Goal: Information Seeking & Learning: Learn about a topic

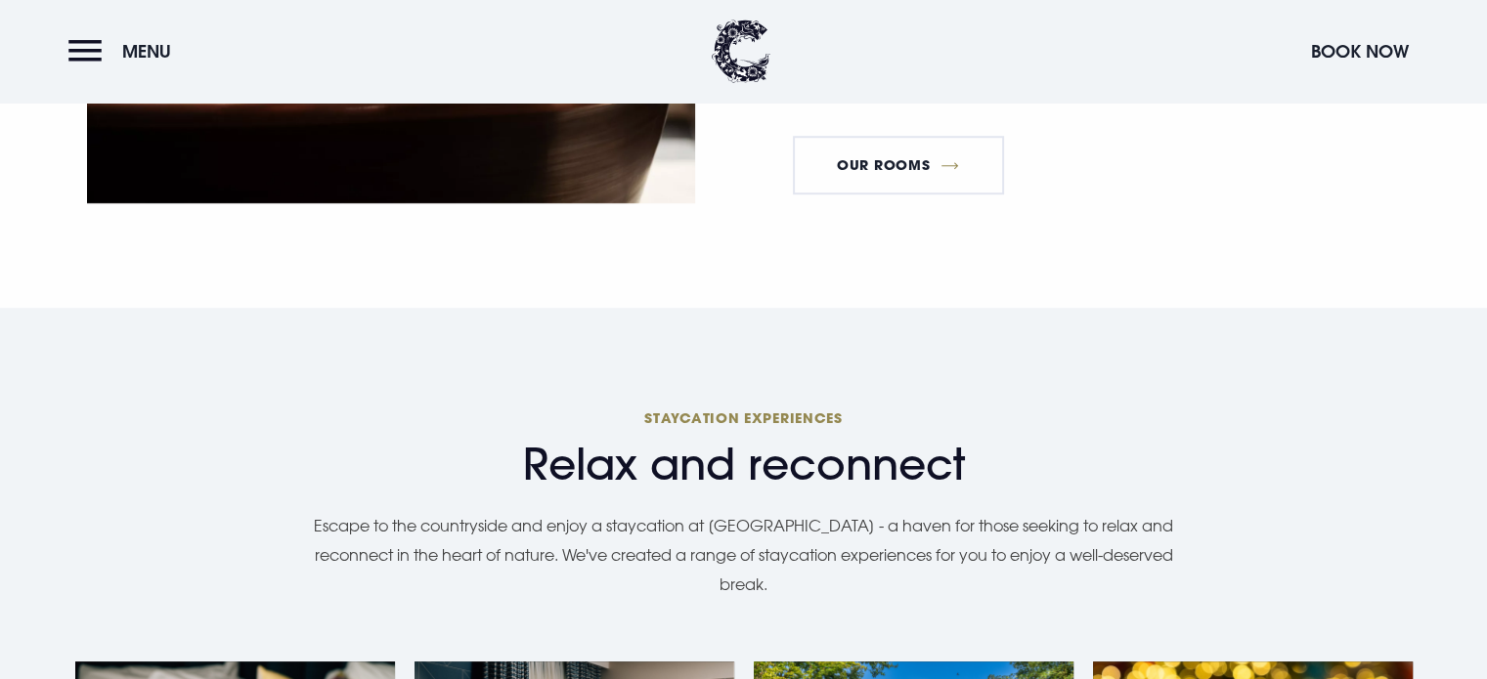
scroll to position [1369, 0]
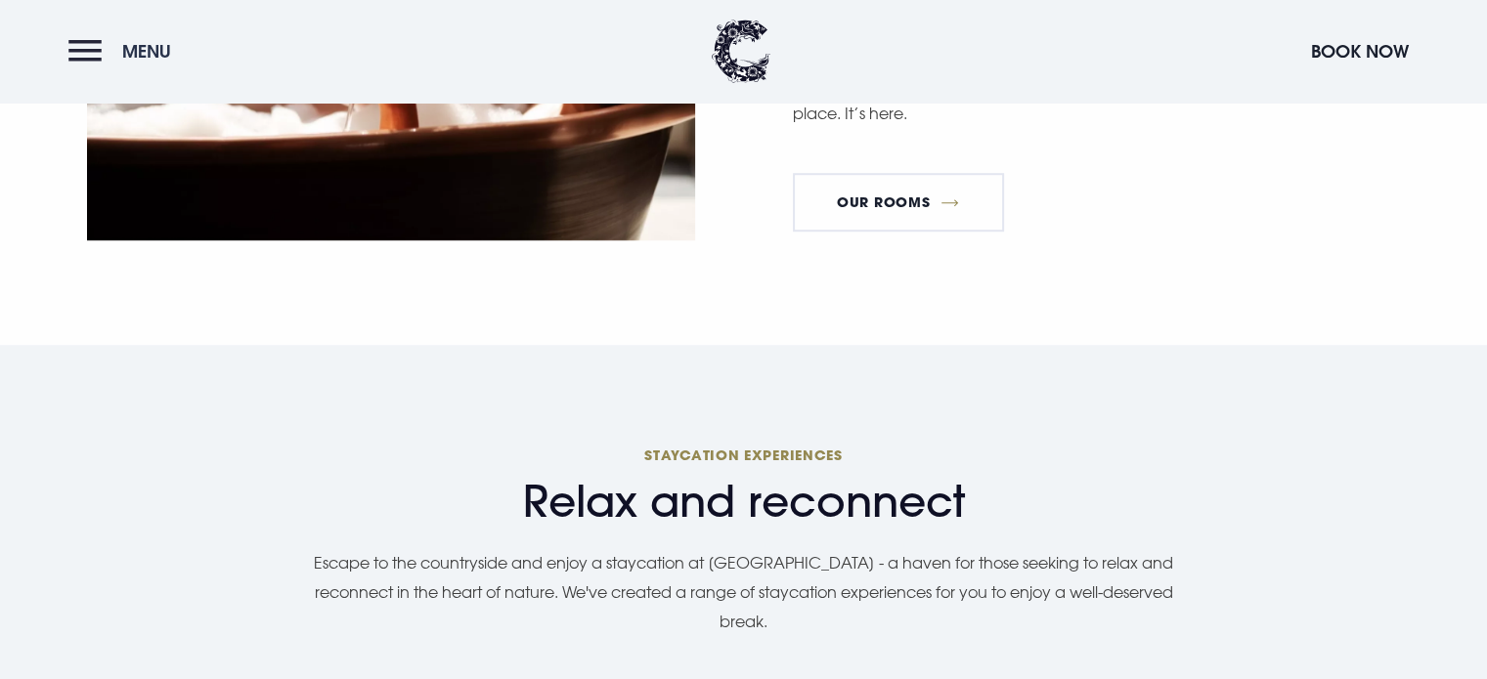
click at [86, 49] on button "Menu" at bounding box center [124, 51] width 112 height 42
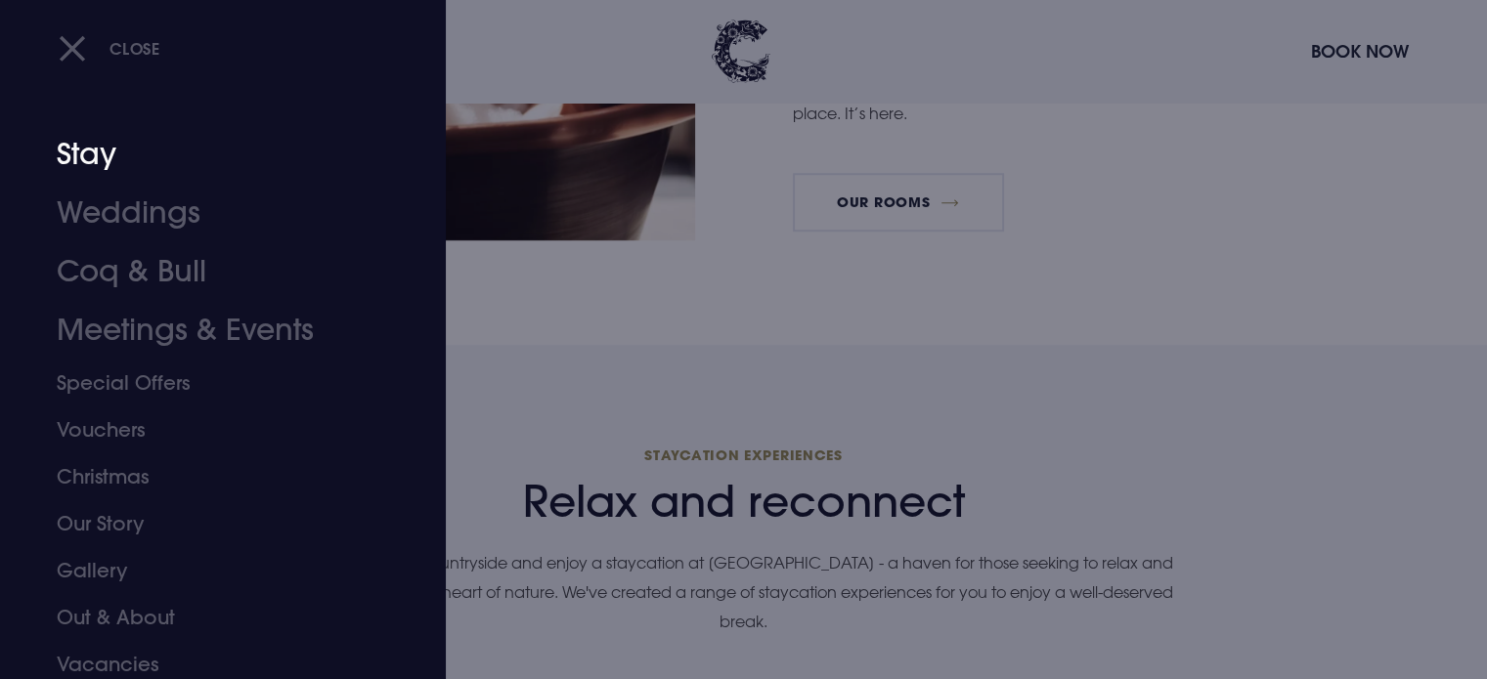
click at [94, 153] on link "Stay" at bounding box center [211, 154] width 309 height 59
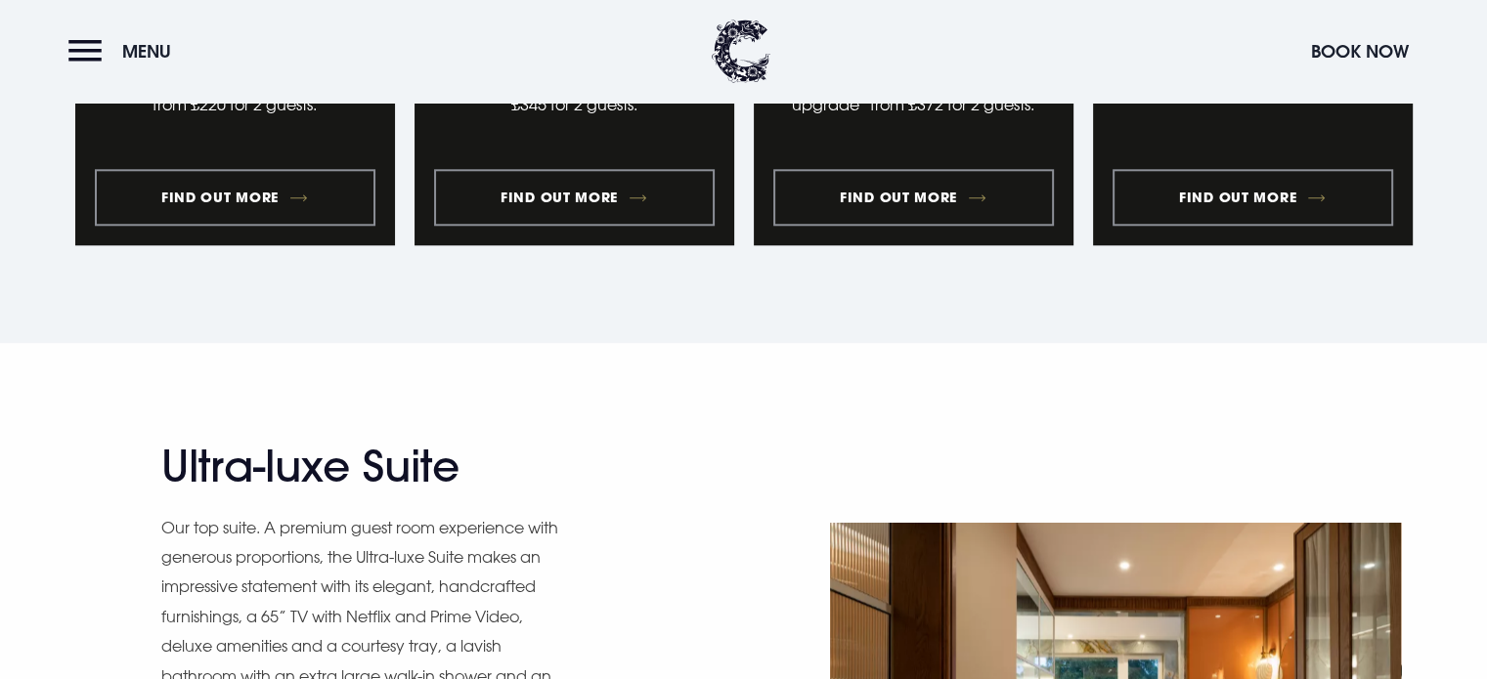
scroll to position [2151, 0]
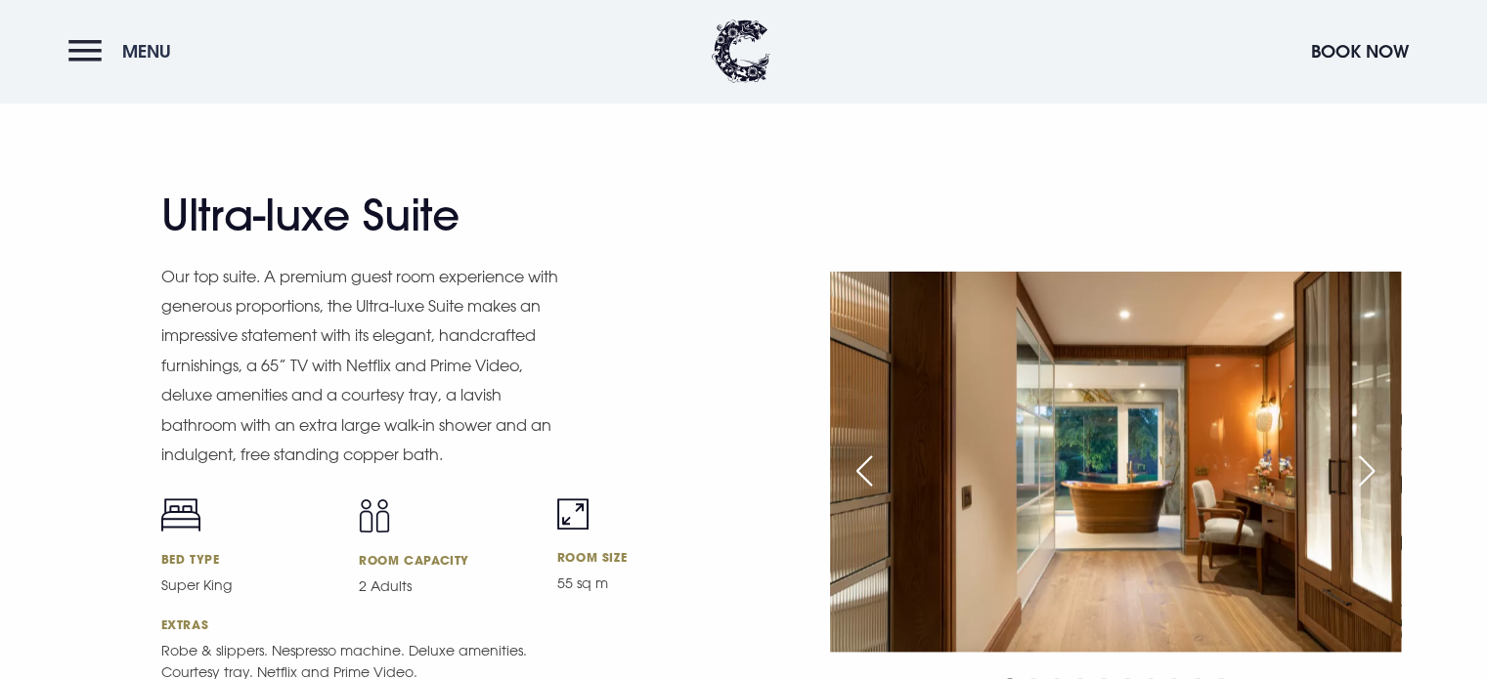
click at [84, 42] on button "Menu" at bounding box center [124, 51] width 112 height 42
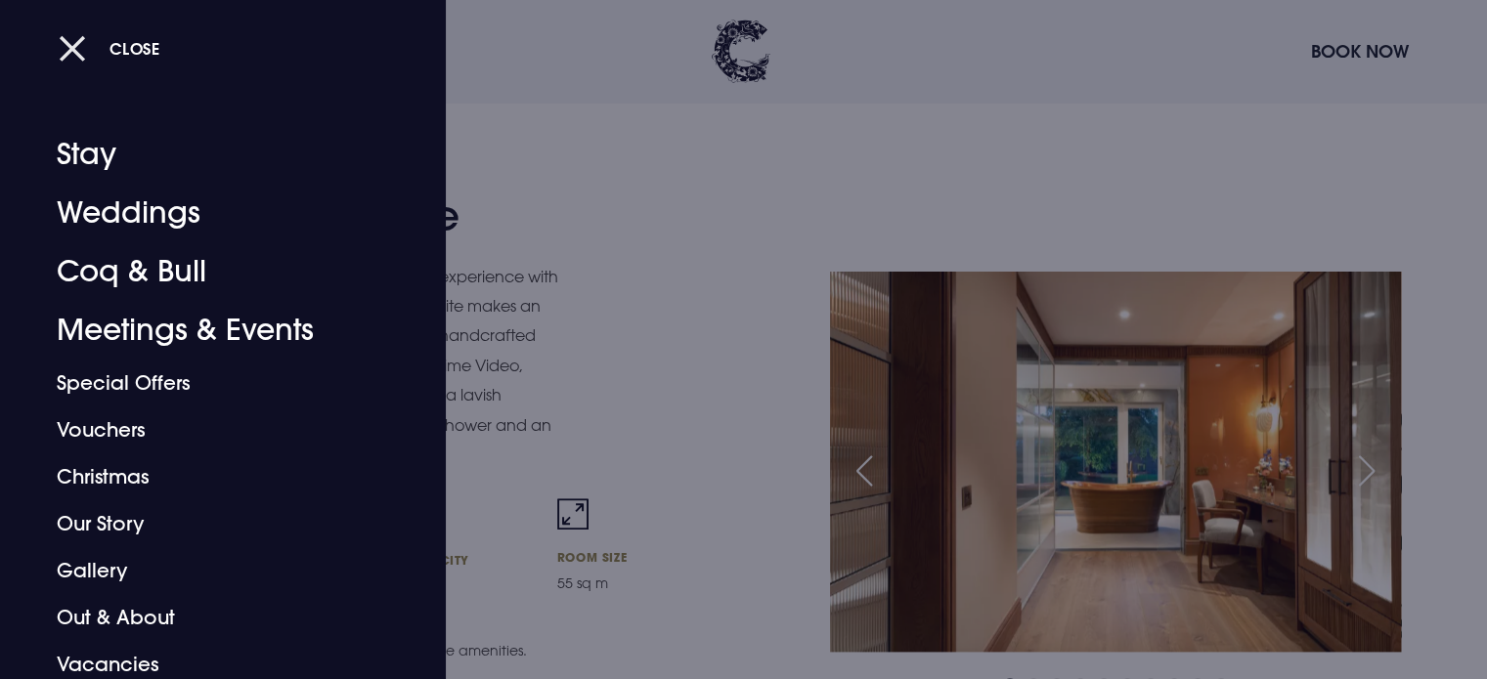
click at [75, 43] on button "Close" at bounding box center [110, 48] width 102 height 40
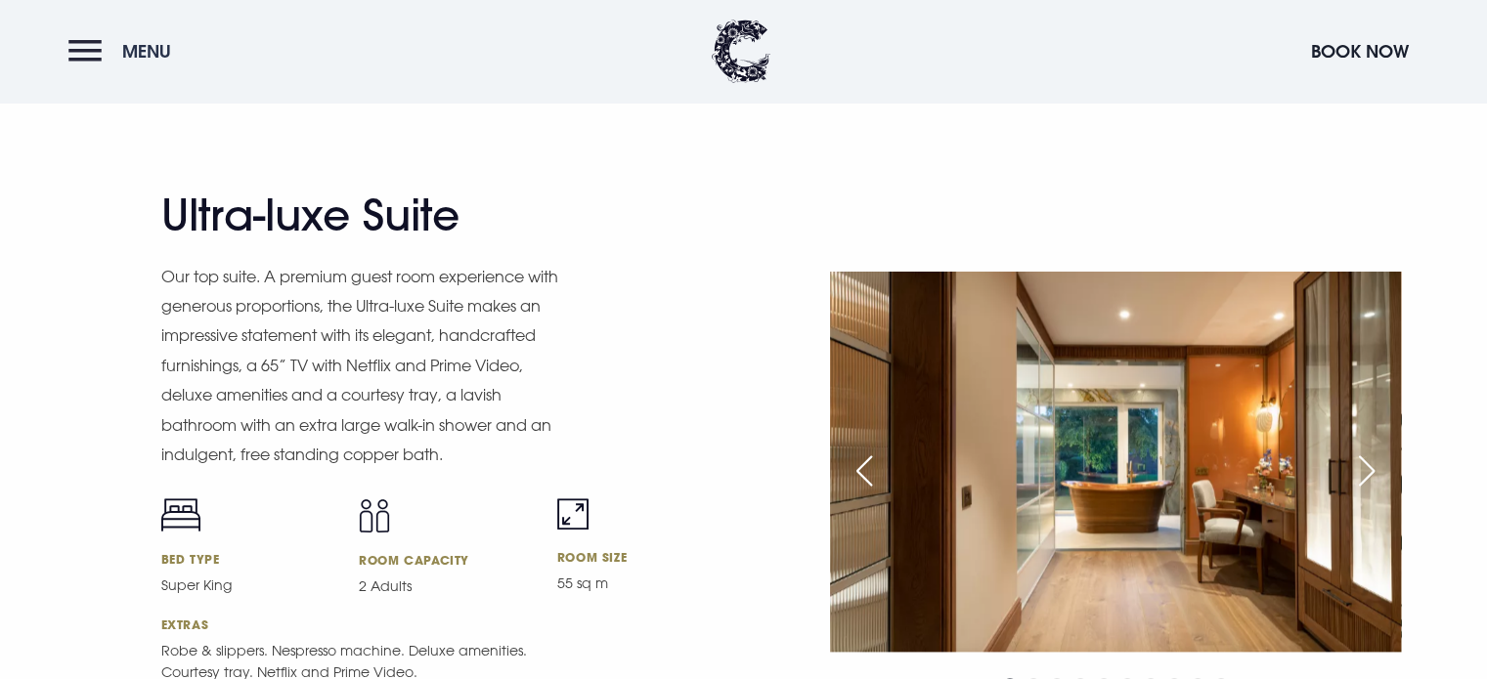
click at [93, 50] on button "Menu" at bounding box center [124, 51] width 112 height 42
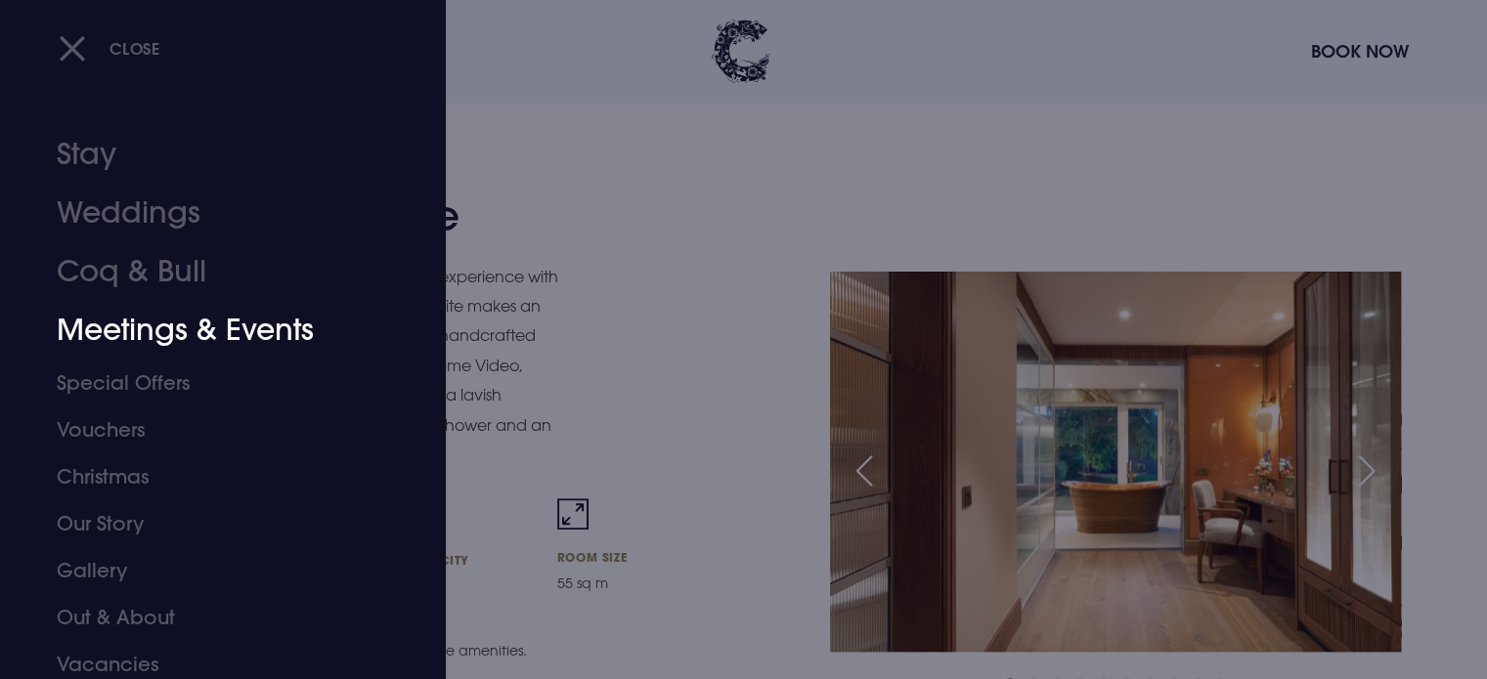
click at [145, 323] on link "Meetings & Events" at bounding box center [211, 330] width 309 height 59
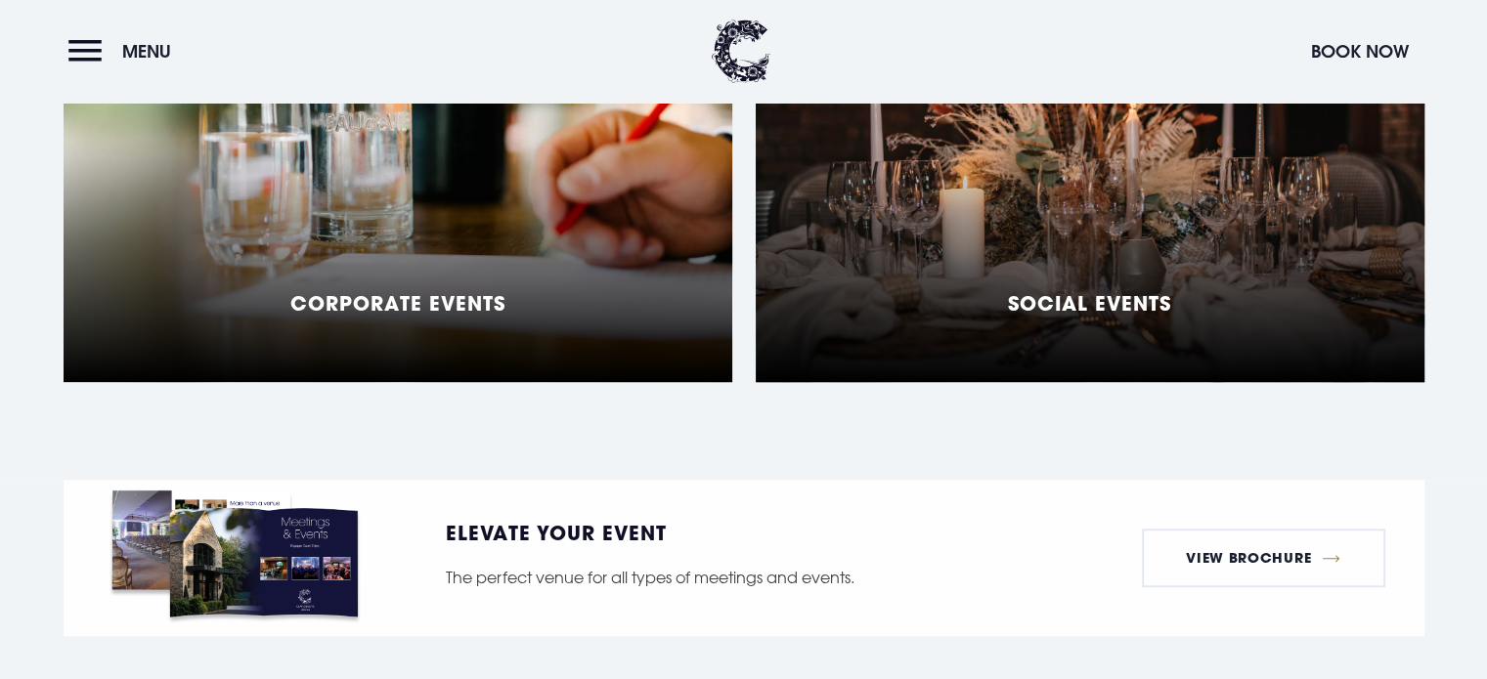
scroll to position [1466, 0]
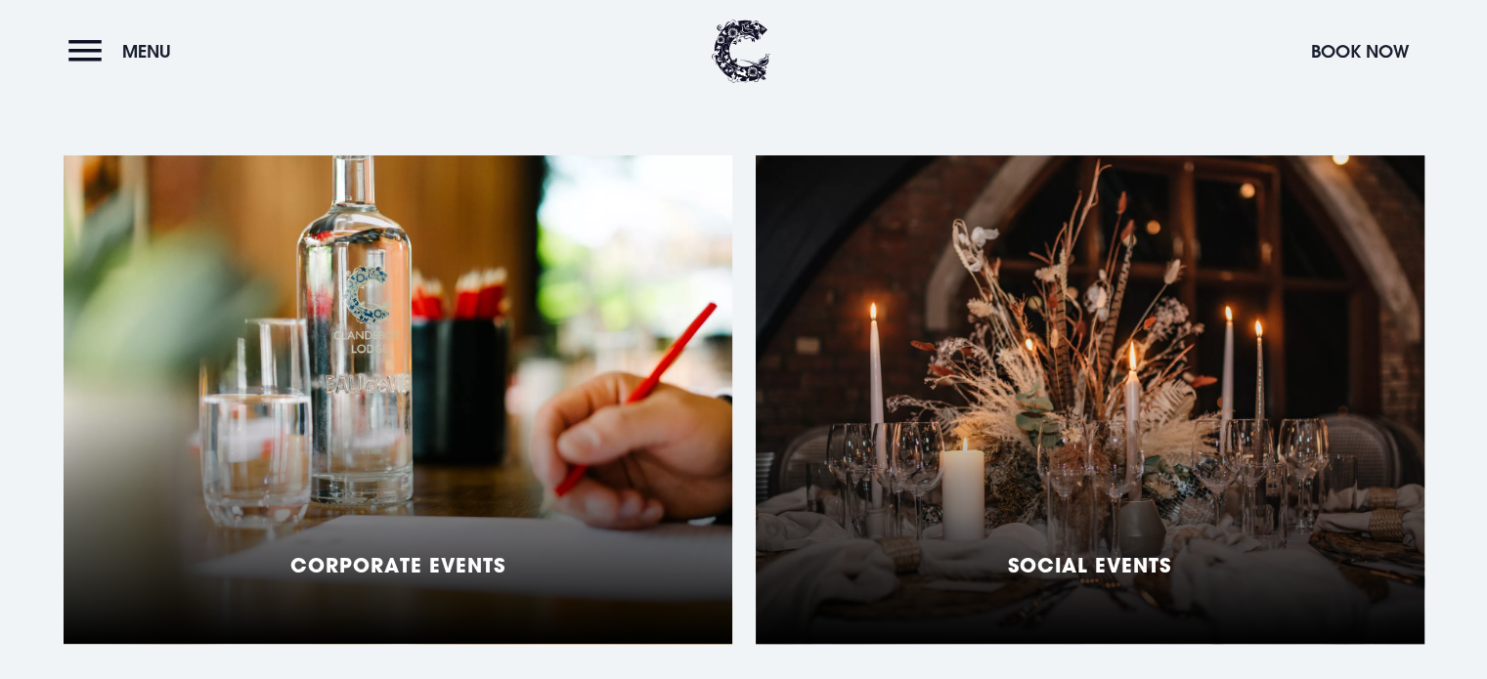
click at [1079, 345] on div "Social Events" at bounding box center [1090, 399] width 669 height 489
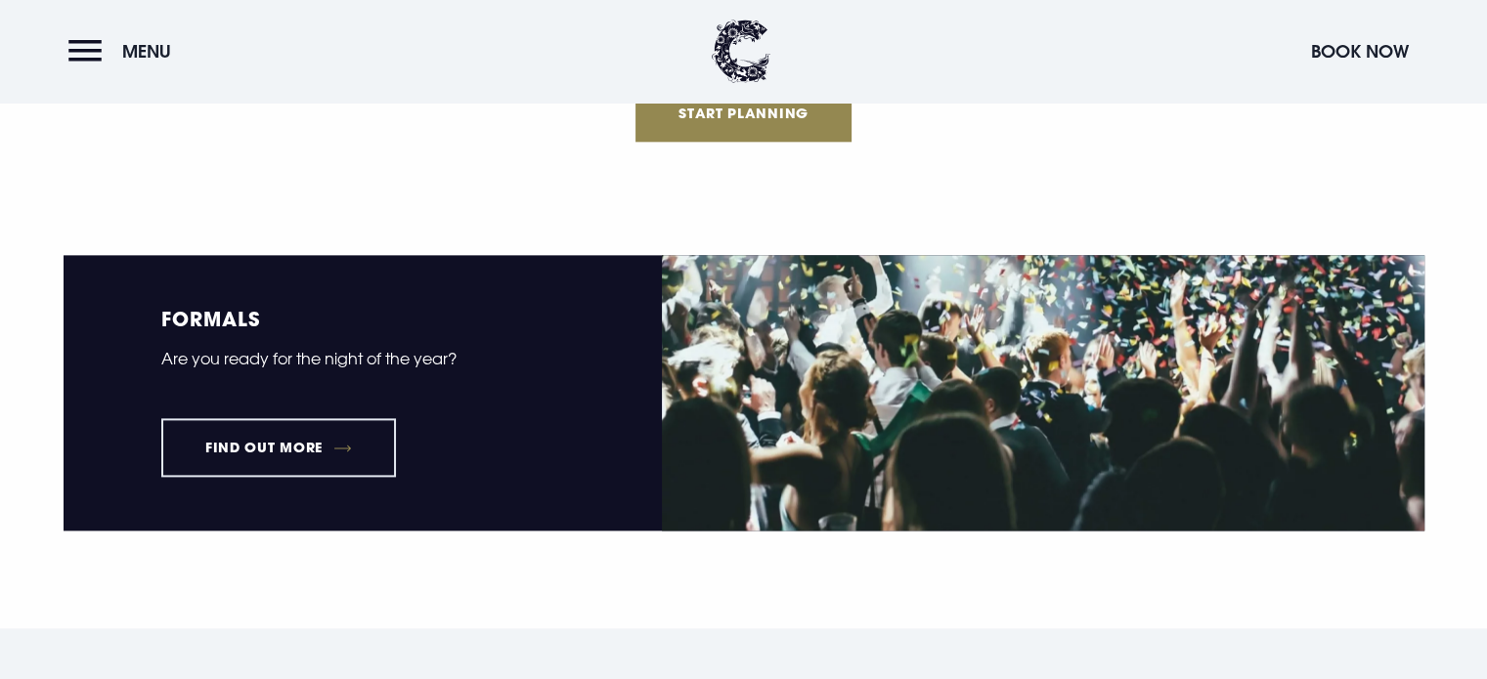
scroll to position [1857, 0]
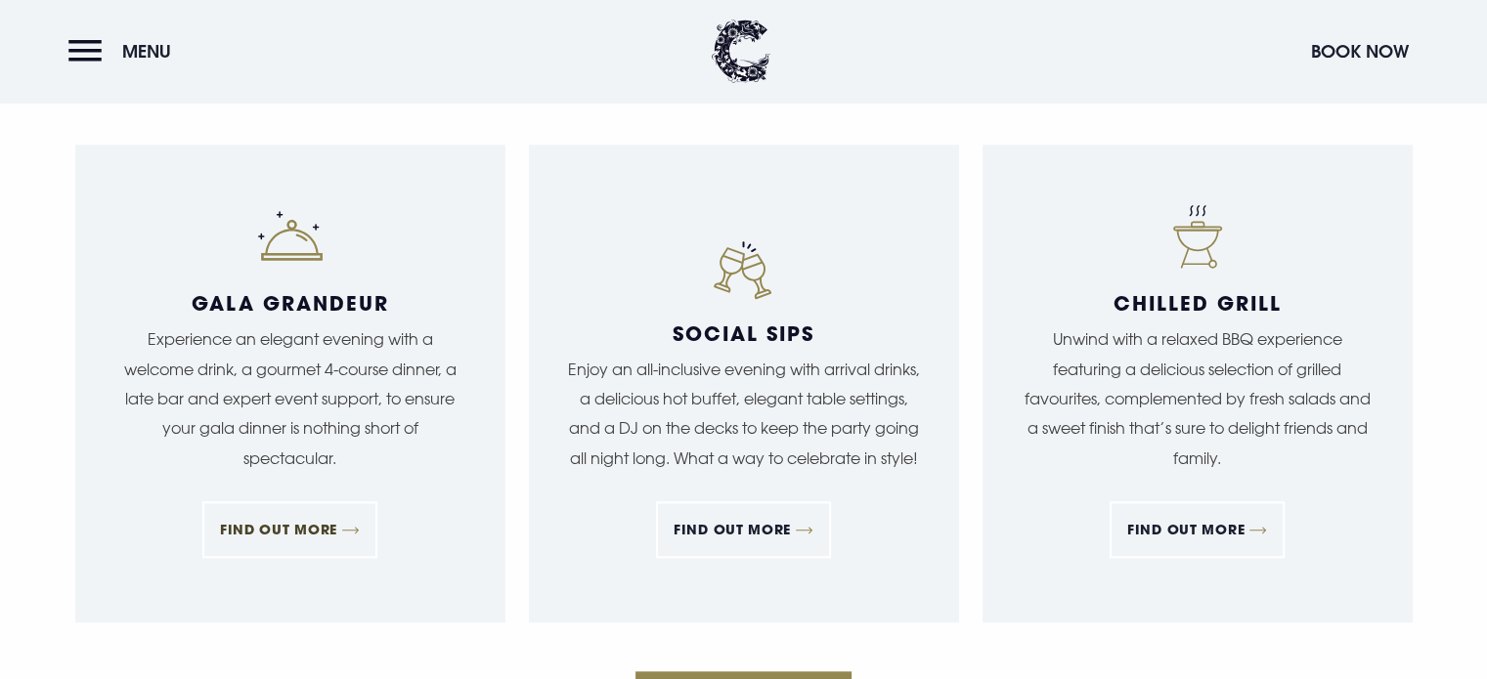
click at [283, 531] on link "FIND OUT MORE" at bounding box center [289, 530] width 175 height 57
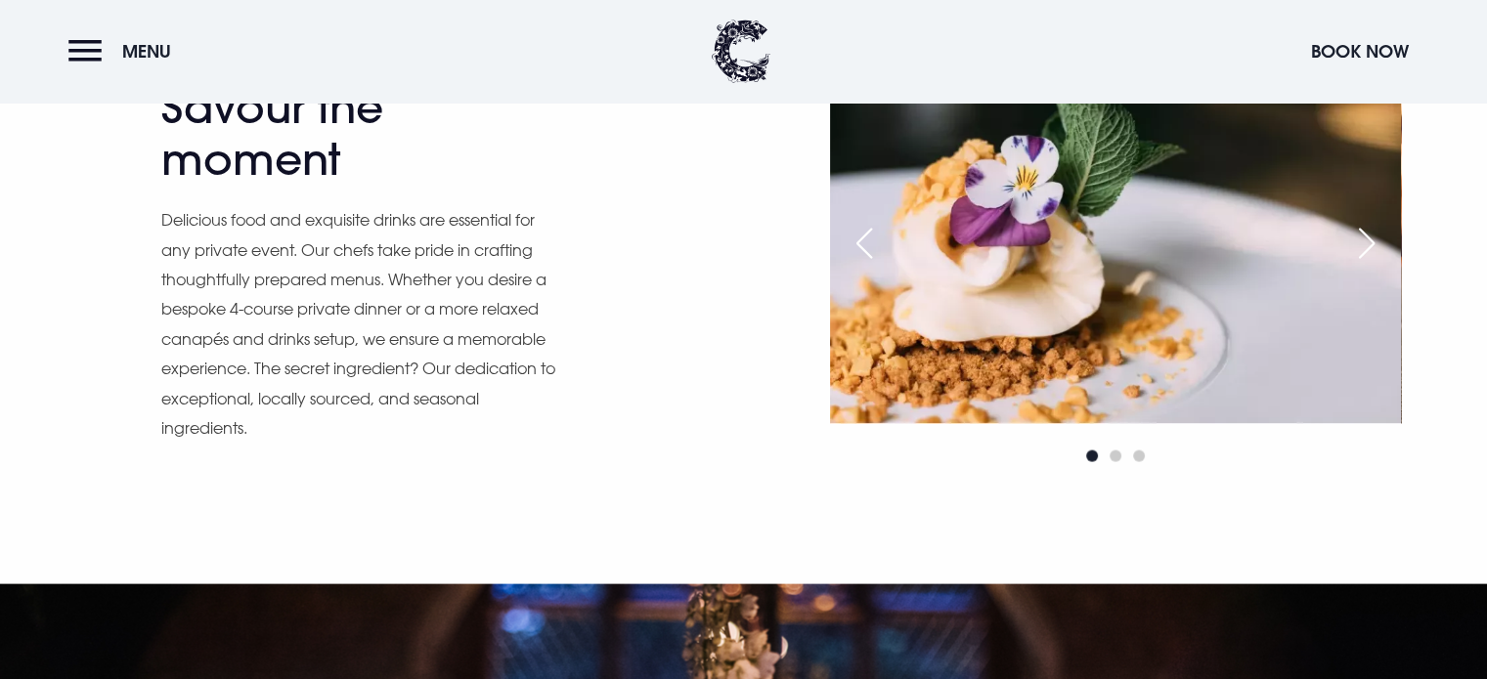
scroll to position [4008, 0]
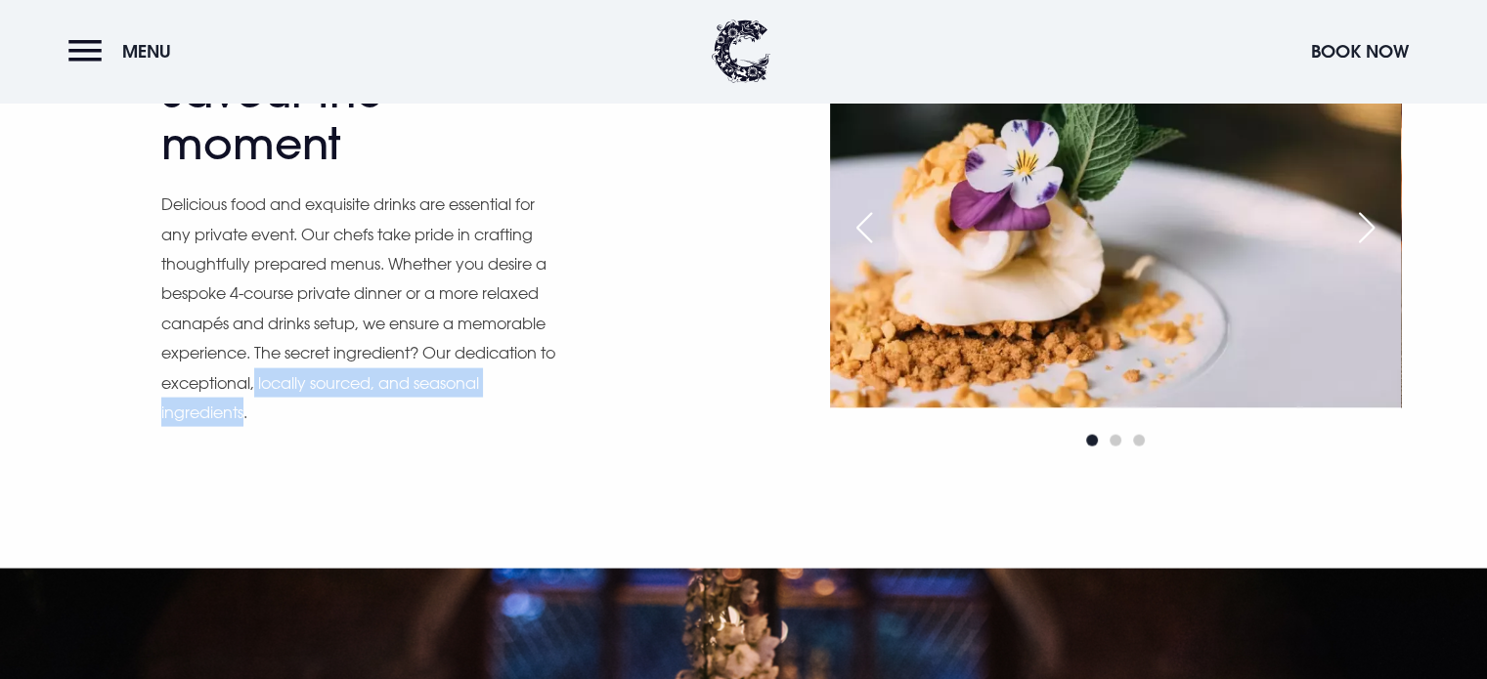
drag, startPoint x: 242, startPoint y: 407, endPoint x: 277, endPoint y: 385, distance: 40.4
click at [277, 385] on p "Delicious food and exquisite drinks are essential for any private event. Our ch…" at bounding box center [361, 309] width 401 height 238
copy p "locally sourced, and seasonal ingredients"
